Goal: Task Accomplishment & Management: Use online tool/utility

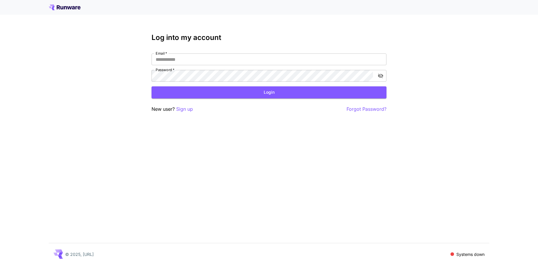
click at [70, 141] on div "Log into my account Email   * Email   * Password   * Password   * Login New use…" at bounding box center [269, 132] width 538 height 265
click at [189, 58] on input "Email   *" at bounding box center [268, 59] width 235 height 12
type input "**********"
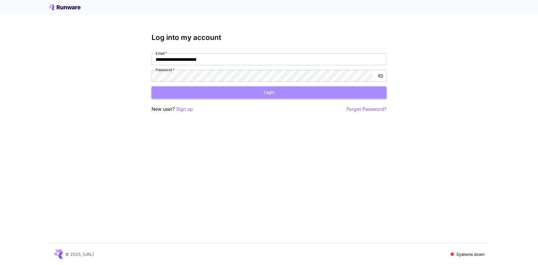
click at [207, 96] on button "Login" at bounding box center [268, 92] width 235 height 12
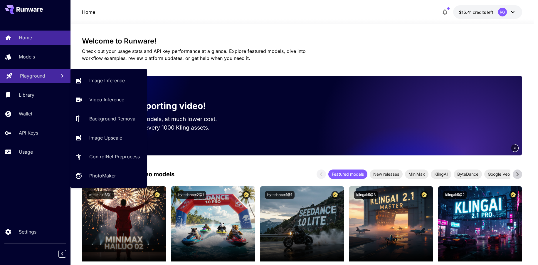
click at [28, 75] on p "Playground" at bounding box center [32, 75] width 25 height 7
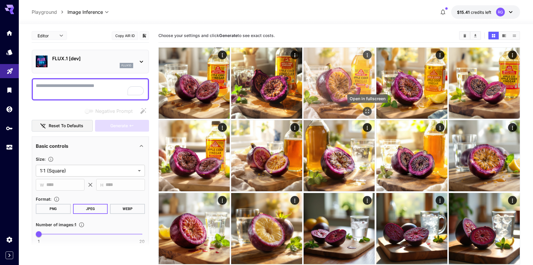
click at [369, 108] on button "Open in fullscreen" at bounding box center [367, 111] width 9 height 9
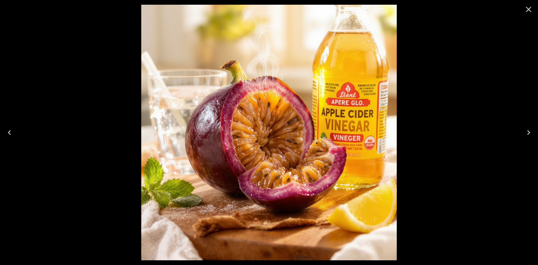
click at [532, 7] on icon "Close" at bounding box center [528, 9] width 9 height 9
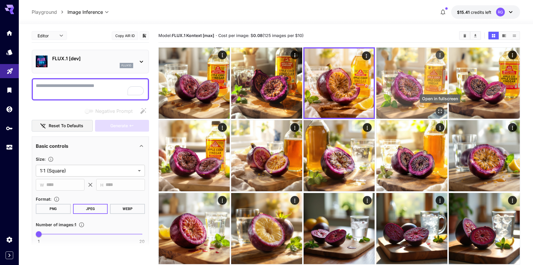
click at [440, 108] on icon "Open in fullscreen" at bounding box center [440, 111] width 6 height 6
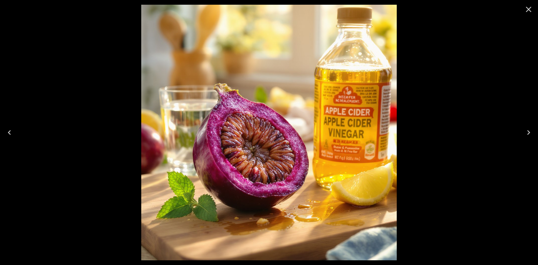
click at [527, 11] on icon "Close" at bounding box center [528, 9] width 9 height 9
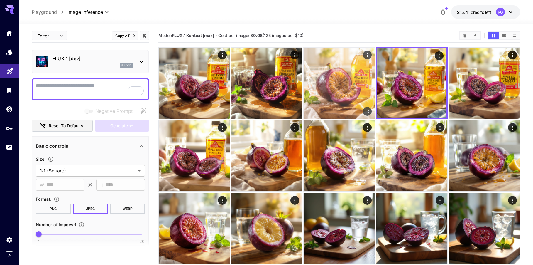
click at [368, 107] on button "Open in fullscreen" at bounding box center [367, 111] width 9 height 9
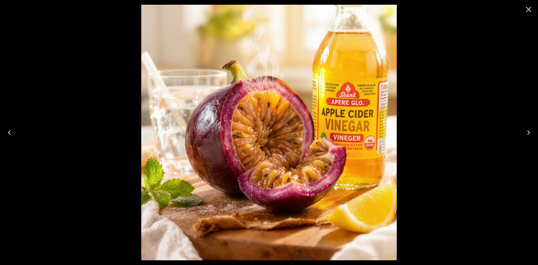
click at [525, 11] on icon "Close" at bounding box center [528, 9] width 9 height 9
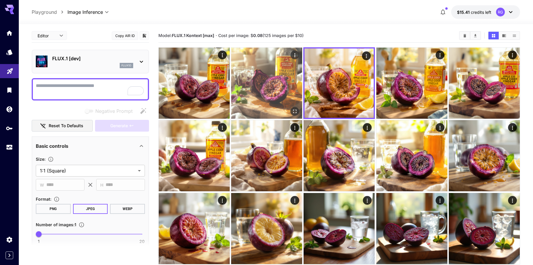
click at [292, 106] on img at bounding box center [266, 83] width 71 height 71
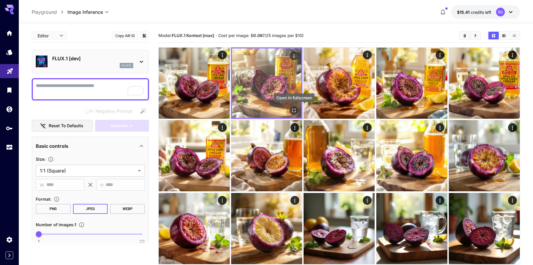
click at [292, 108] on icon "Open in fullscreen" at bounding box center [294, 110] width 6 height 6
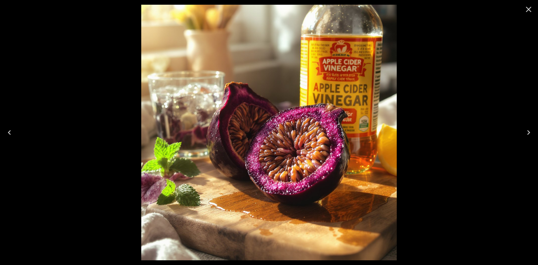
click at [530, 12] on icon "Close" at bounding box center [528, 9] width 9 height 9
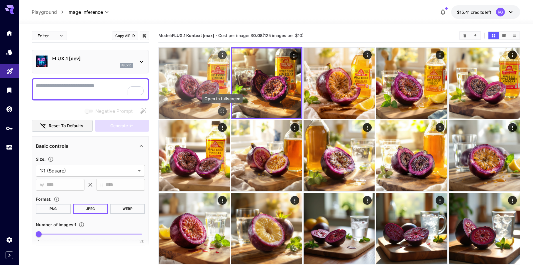
click at [225, 113] on icon "Open in fullscreen" at bounding box center [223, 111] width 6 height 6
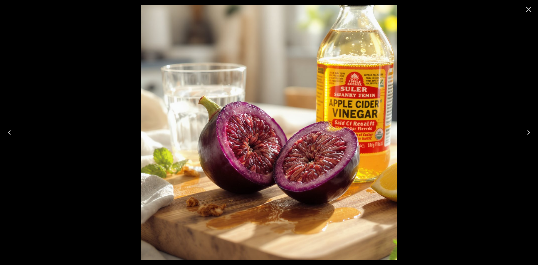
click at [527, 12] on icon "Close" at bounding box center [528, 9] width 9 height 9
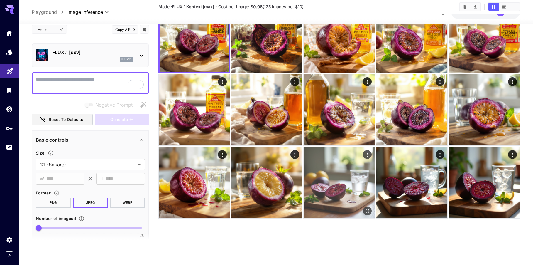
scroll to position [46, 0]
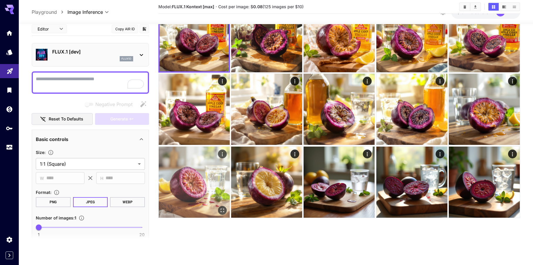
click at [227, 209] on img at bounding box center [194, 181] width 71 height 71
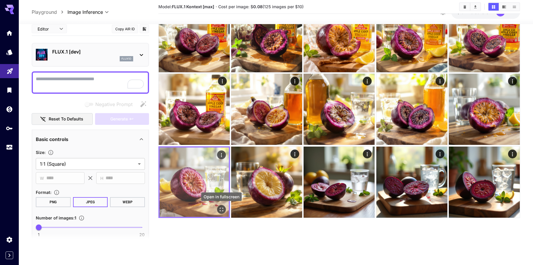
click at [222, 209] on icon "Open in fullscreen" at bounding box center [222, 209] width 6 height 6
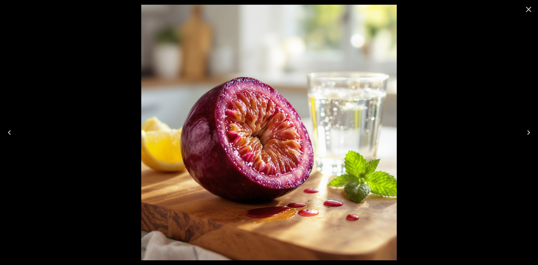
click at [532, 13] on icon "Close" at bounding box center [528, 9] width 9 height 9
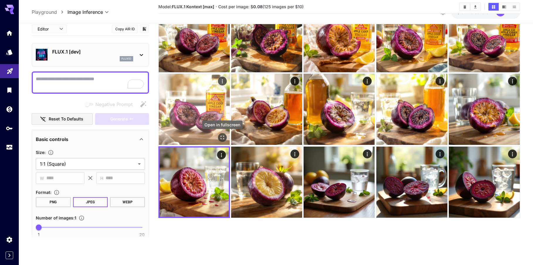
click at [222, 135] on icon "Open in fullscreen" at bounding box center [223, 137] width 6 height 6
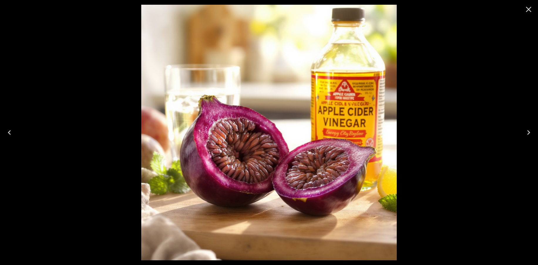
click at [527, 8] on icon "Close" at bounding box center [529, 10] width 6 height 6
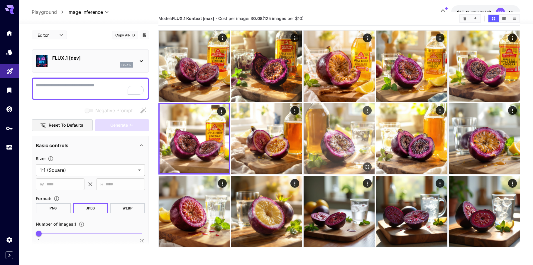
scroll to position [0, 0]
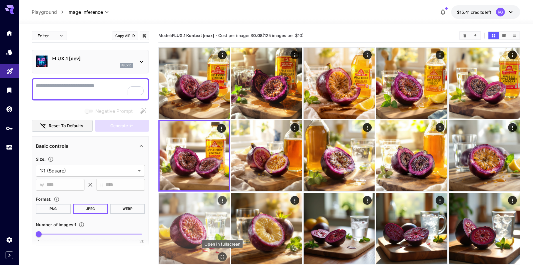
click at [222, 254] on icon "Open in fullscreen" at bounding box center [223, 257] width 6 height 6
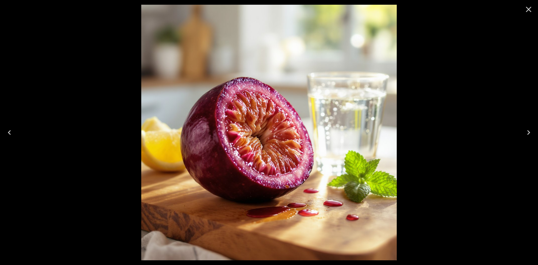
click at [527, 10] on icon "Close" at bounding box center [529, 10] width 6 height 6
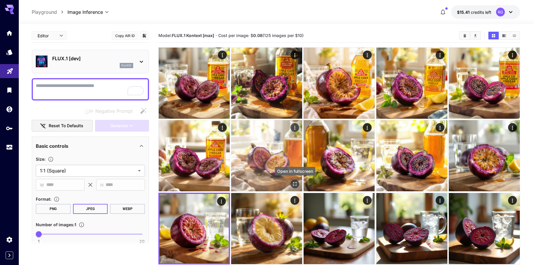
click at [296, 186] on icon "Open in fullscreen" at bounding box center [295, 184] width 6 height 6
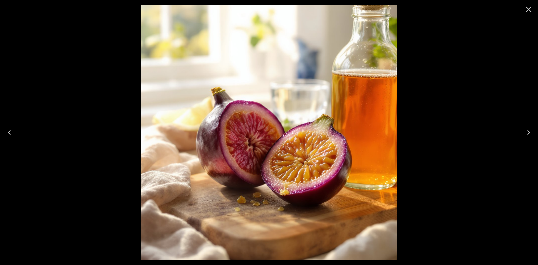
click at [528, 14] on button "Close" at bounding box center [528, 9] width 14 height 14
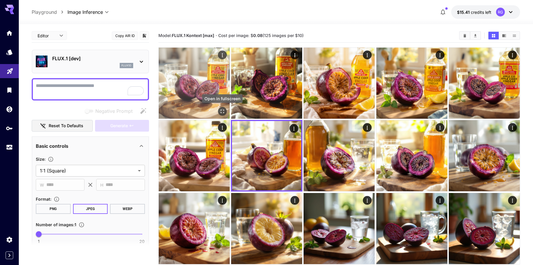
click at [223, 109] on icon "Open in fullscreen" at bounding box center [223, 111] width 6 height 6
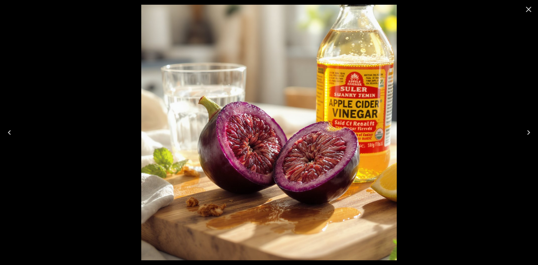
click at [531, 12] on icon "Close" at bounding box center [528, 9] width 9 height 9
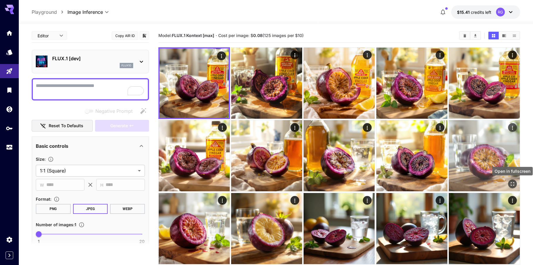
click at [510, 183] on icon "Open in fullscreen" at bounding box center [513, 184] width 6 height 6
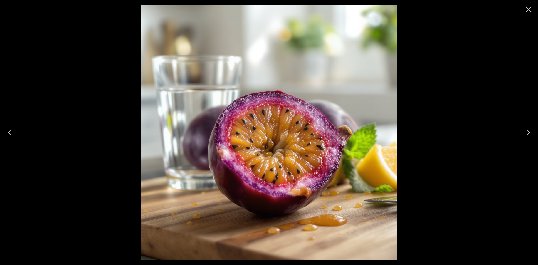
click at [532, 7] on icon "Close" at bounding box center [528, 9] width 9 height 9
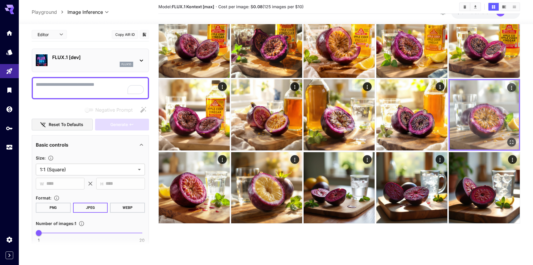
scroll to position [46, 0]
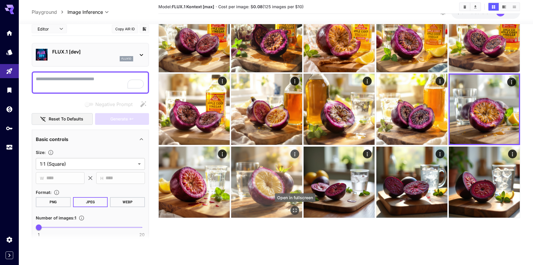
click at [294, 210] on icon "Open in fullscreen" at bounding box center [295, 210] width 6 height 6
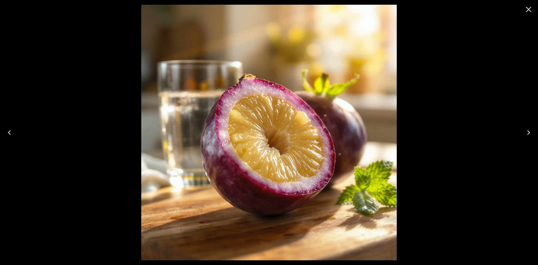
click at [529, 10] on icon "Close" at bounding box center [529, 10] width 6 height 6
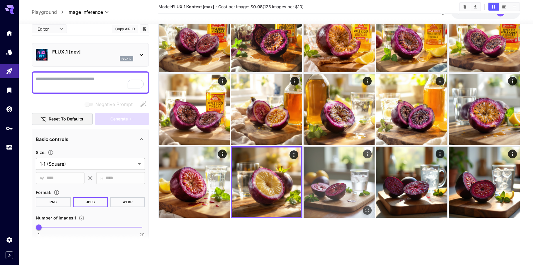
click at [367, 207] on icon "Open in fullscreen" at bounding box center [368, 210] width 6 height 6
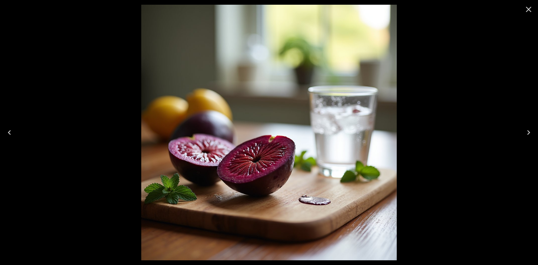
click at [525, 14] on button "Close" at bounding box center [528, 9] width 14 height 14
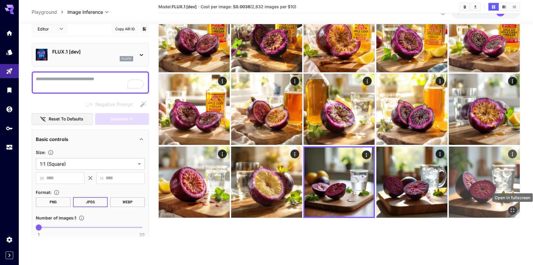
click at [513, 210] on icon "Open in fullscreen" at bounding box center [513, 210] width 6 height 6
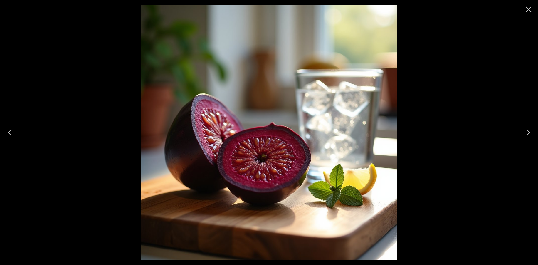
click at [530, 11] on icon "Close" at bounding box center [529, 10] width 6 height 6
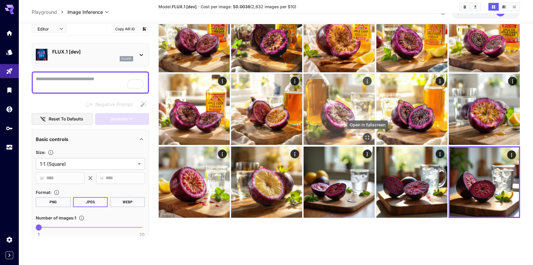
click at [365, 134] on button "Open in fullscreen" at bounding box center [367, 137] width 9 height 9
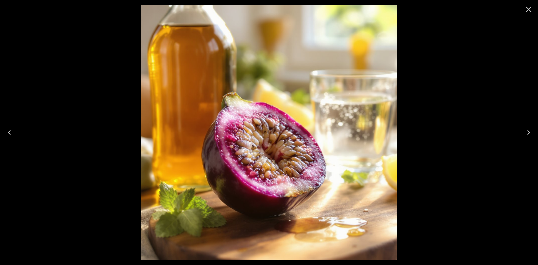
click at [533, 11] on icon "Close" at bounding box center [528, 9] width 9 height 9
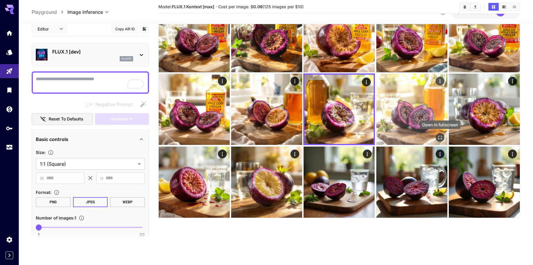
click at [437, 138] on icon "Open in fullscreen" at bounding box center [440, 137] width 6 height 6
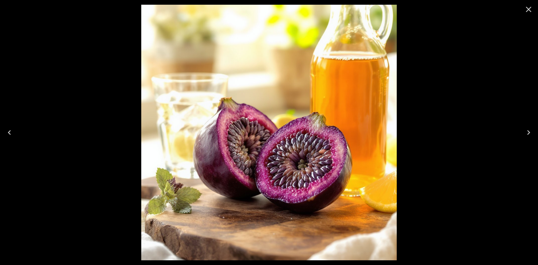
click at [530, 9] on icon "Close" at bounding box center [528, 9] width 9 height 9
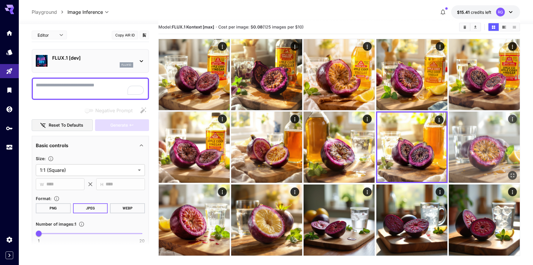
scroll to position [0, 0]
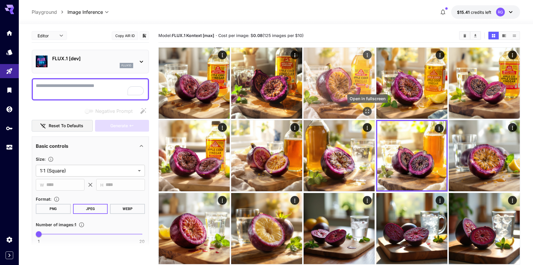
click at [368, 110] on icon "Open in fullscreen" at bounding box center [368, 111] width 6 height 6
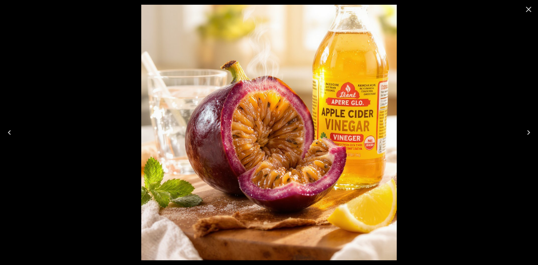
click at [526, 9] on icon "Close" at bounding box center [528, 9] width 9 height 9
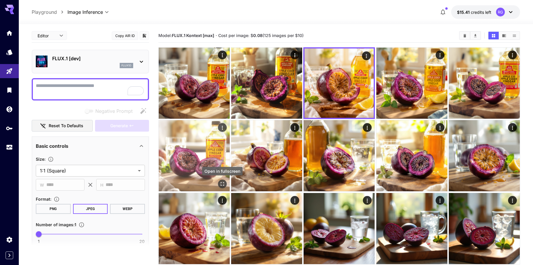
click at [225, 186] on icon "Open in fullscreen" at bounding box center [223, 184] width 6 height 6
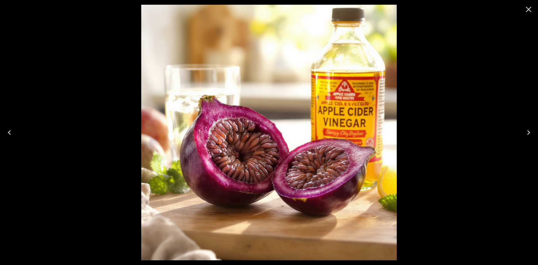
click at [529, 11] on icon "Close" at bounding box center [528, 9] width 9 height 9
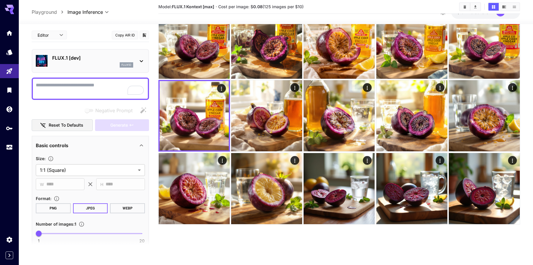
scroll to position [46, 0]
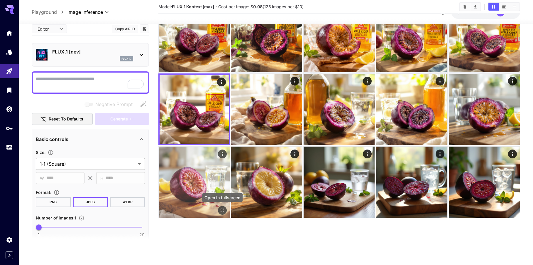
click at [222, 210] on icon "Open in fullscreen" at bounding box center [223, 210] width 6 height 6
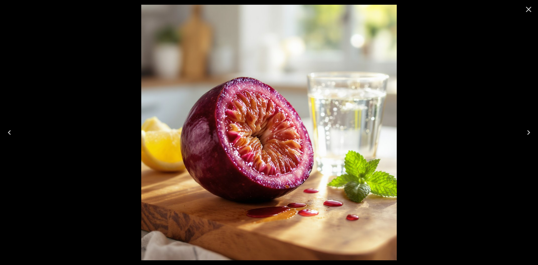
click at [527, 10] on icon "Close" at bounding box center [528, 9] width 9 height 9
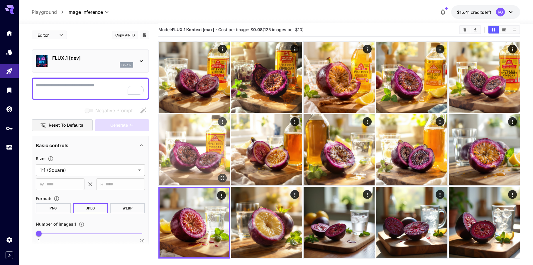
scroll to position [0, 0]
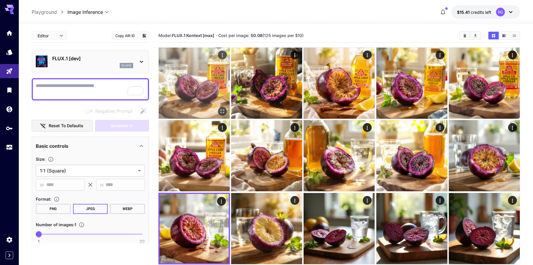
click at [222, 110] on icon "Open in fullscreen" at bounding box center [223, 111] width 6 height 6
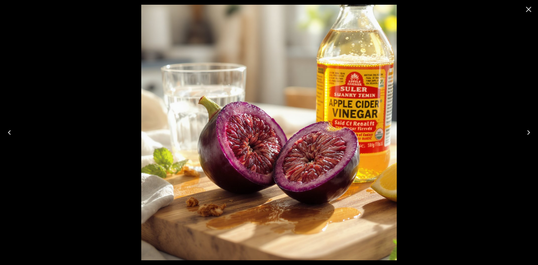
click at [530, 11] on icon "Close" at bounding box center [529, 10] width 6 height 6
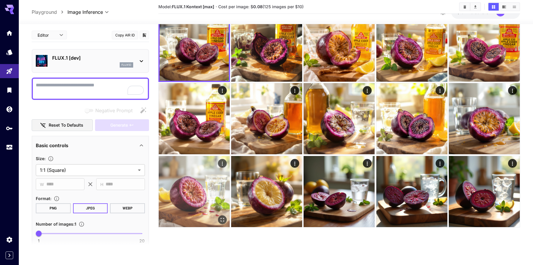
scroll to position [46, 0]
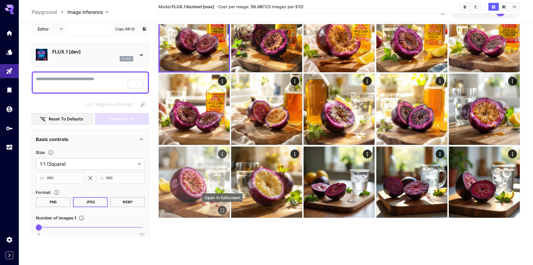
click at [224, 208] on icon "Open in fullscreen" at bounding box center [223, 210] width 6 height 6
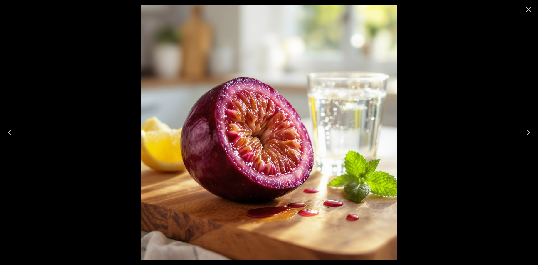
click at [529, 10] on icon "Close" at bounding box center [529, 10] width 6 height 6
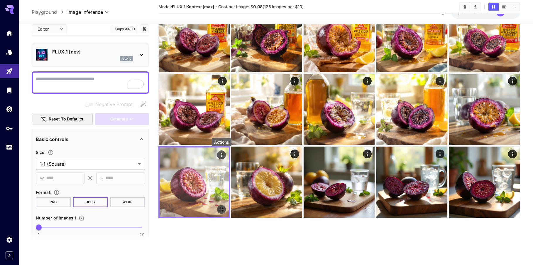
click at [225, 153] on button "Actions" at bounding box center [221, 154] width 9 height 9
click at [221, 152] on icon "Actions" at bounding box center [222, 155] width 6 height 6
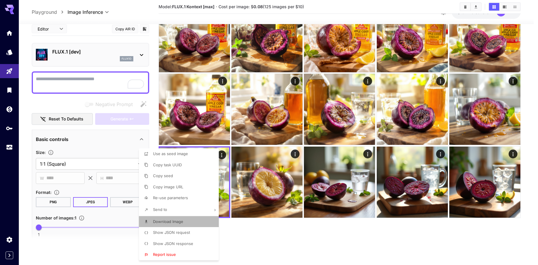
click at [181, 221] on span "Download Image" at bounding box center [168, 221] width 30 height 5
click at [280, 245] on div at bounding box center [269, 132] width 538 height 265
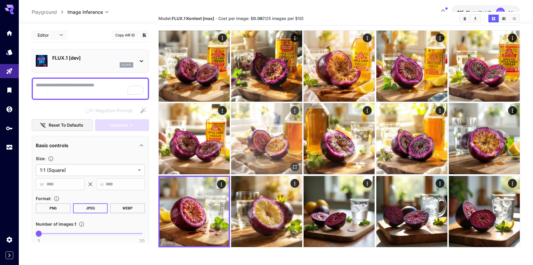
scroll to position [0, 0]
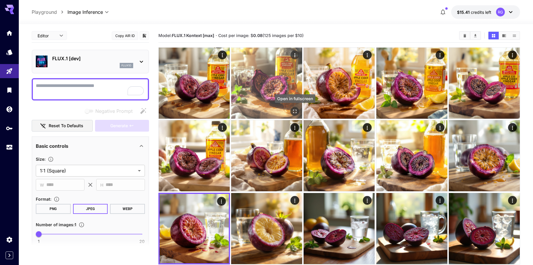
click at [295, 111] on icon "Open in fullscreen" at bounding box center [295, 111] width 6 height 6
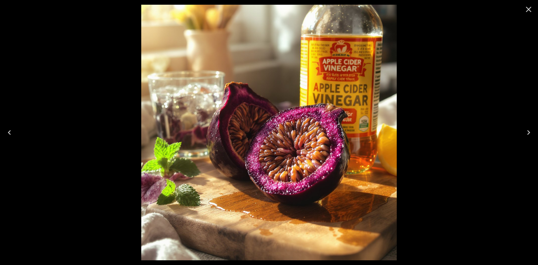
click at [527, 13] on icon "Close" at bounding box center [528, 9] width 9 height 9
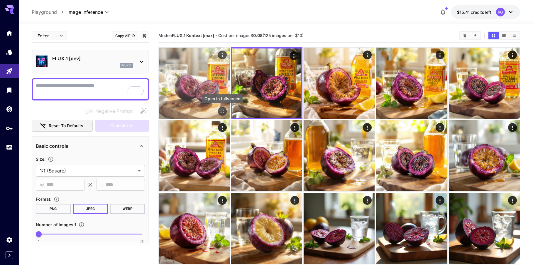
click at [222, 110] on icon "Open in fullscreen" at bounding box center [223, 111] width 6 height 6
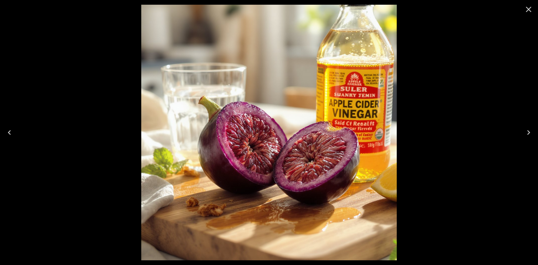
click at [531, 9] on icon "Close" at bounding box center [528, 9] width 9 height 9
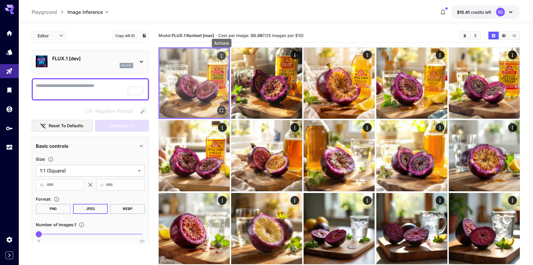
click at [221, 55] on icon "Actions" at bounding box center [222, 56] width 6 height 6
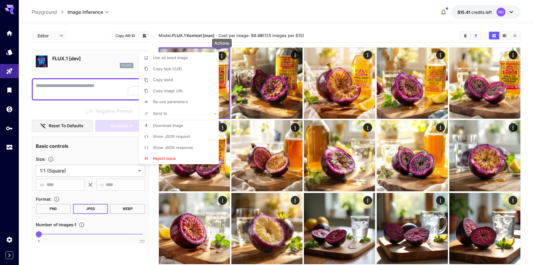
click at [168, 125] on span "Download Image" at bounding box center [168, 125] width 30 height 5
click at [335, 30] on div at bounding box center [269, 132] width 538 height 265
